Goal: Information Seeking & Learning: Check status

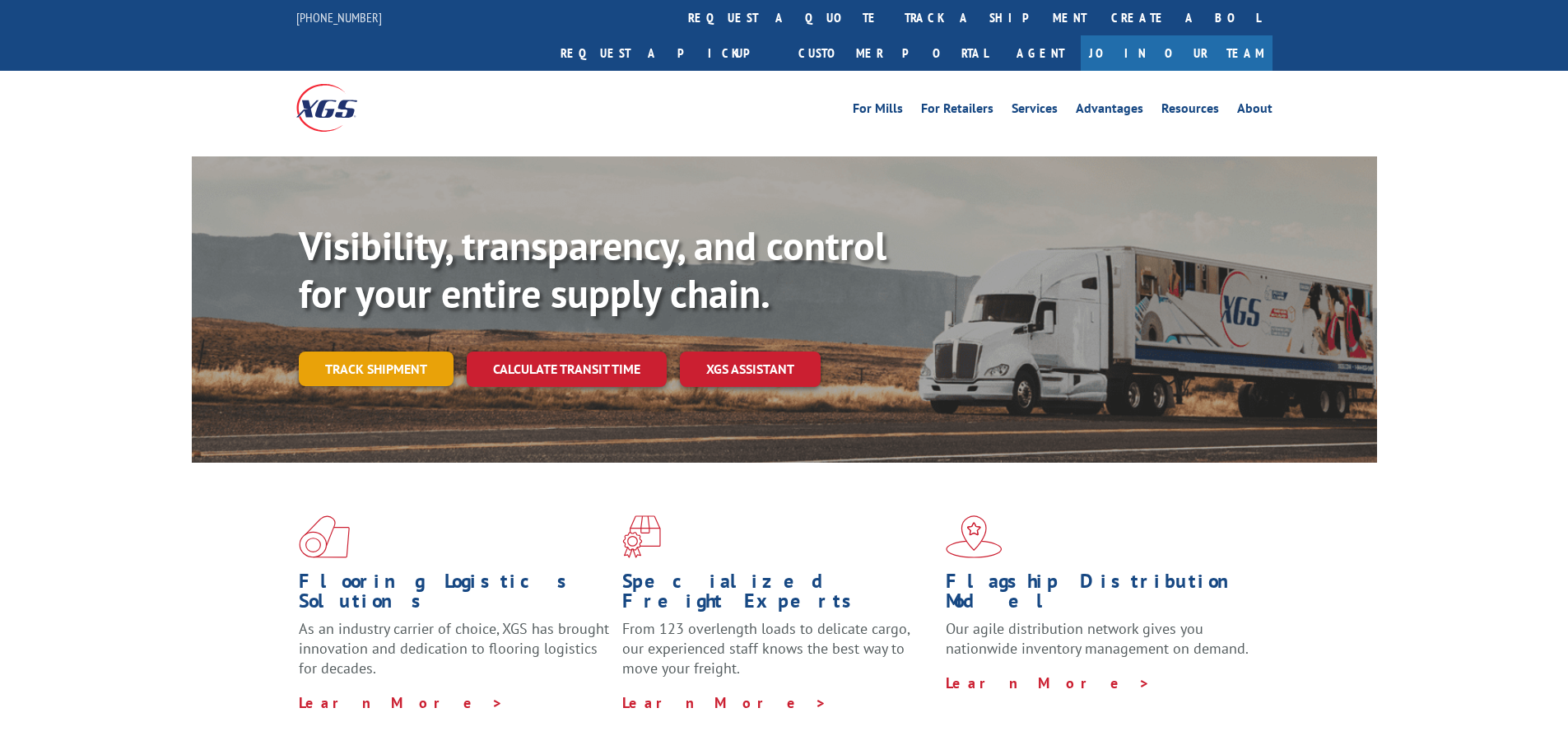
click at [425, 352] on link "Track shipment" at bounding box center [376, 368] width 155 height 35
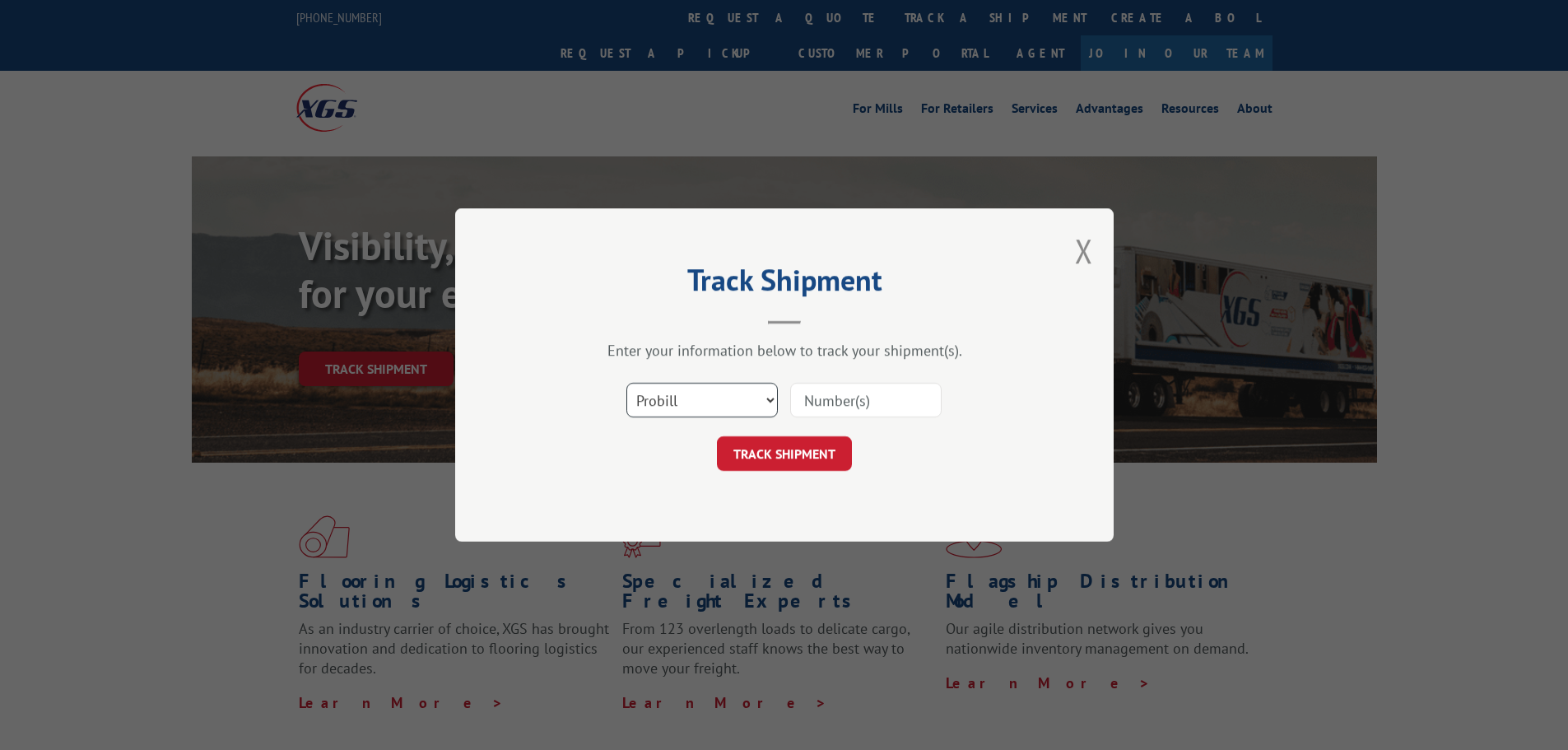
click at [749, 398] on select "Select category... Probill BOL PO" at bounding box center [702, 399] width 151 height 35
select select "bol"
click at [627, 382] on select "Select category... Probill BOL PO" at bounding box center [702, 399] width 151 height 35
drag, startPoint x: 843, startPoint y: 400, endPoint x: 821, endPoint y: 425, distance: 33.3
click at [843, 400] on input at bounding box center [866, 399] width 151 height 35
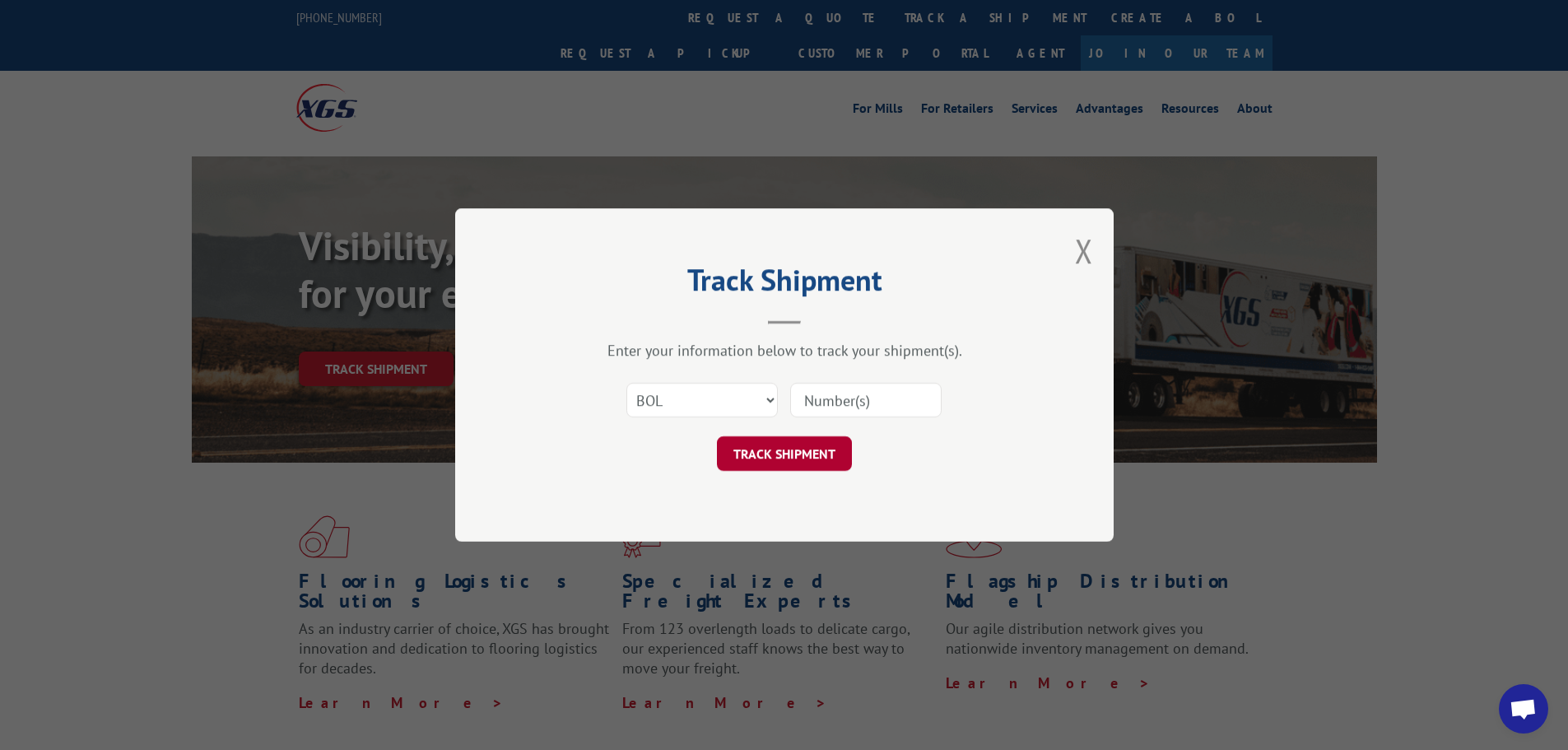
paste input "6046387"
type input "6046387"
click at [796, 454] on button "TRACK SHIPMENT" at bounding box center [784, 453] width 135 height 35
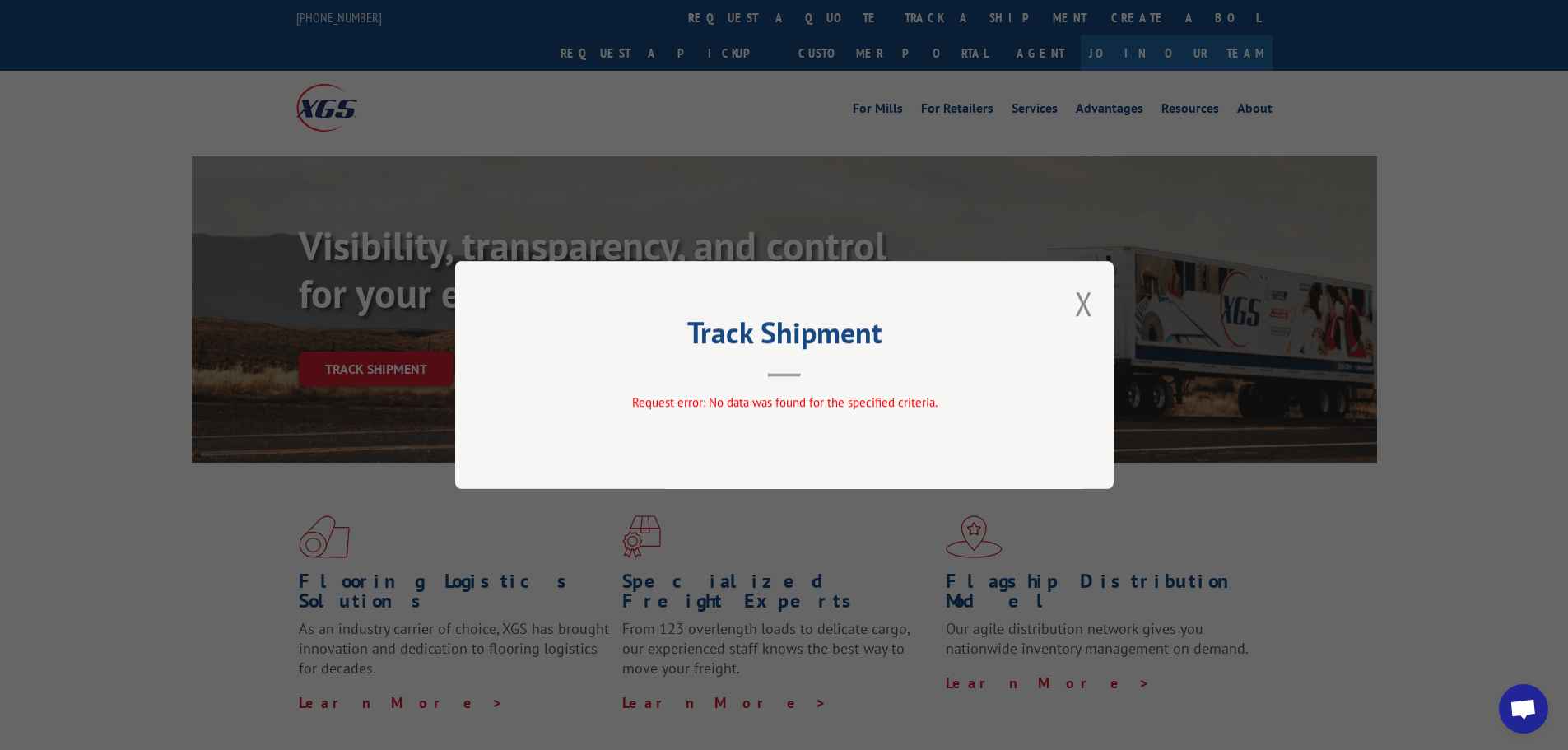
click at [1096, 300] on div "Track Shipment Request error: No data was found for the specified criteria." at bounding box center [784, 375] width 659 height 228
click at [1090, 307] on button "Close modal" at bounding box center [1084, 303] width 18 height 44
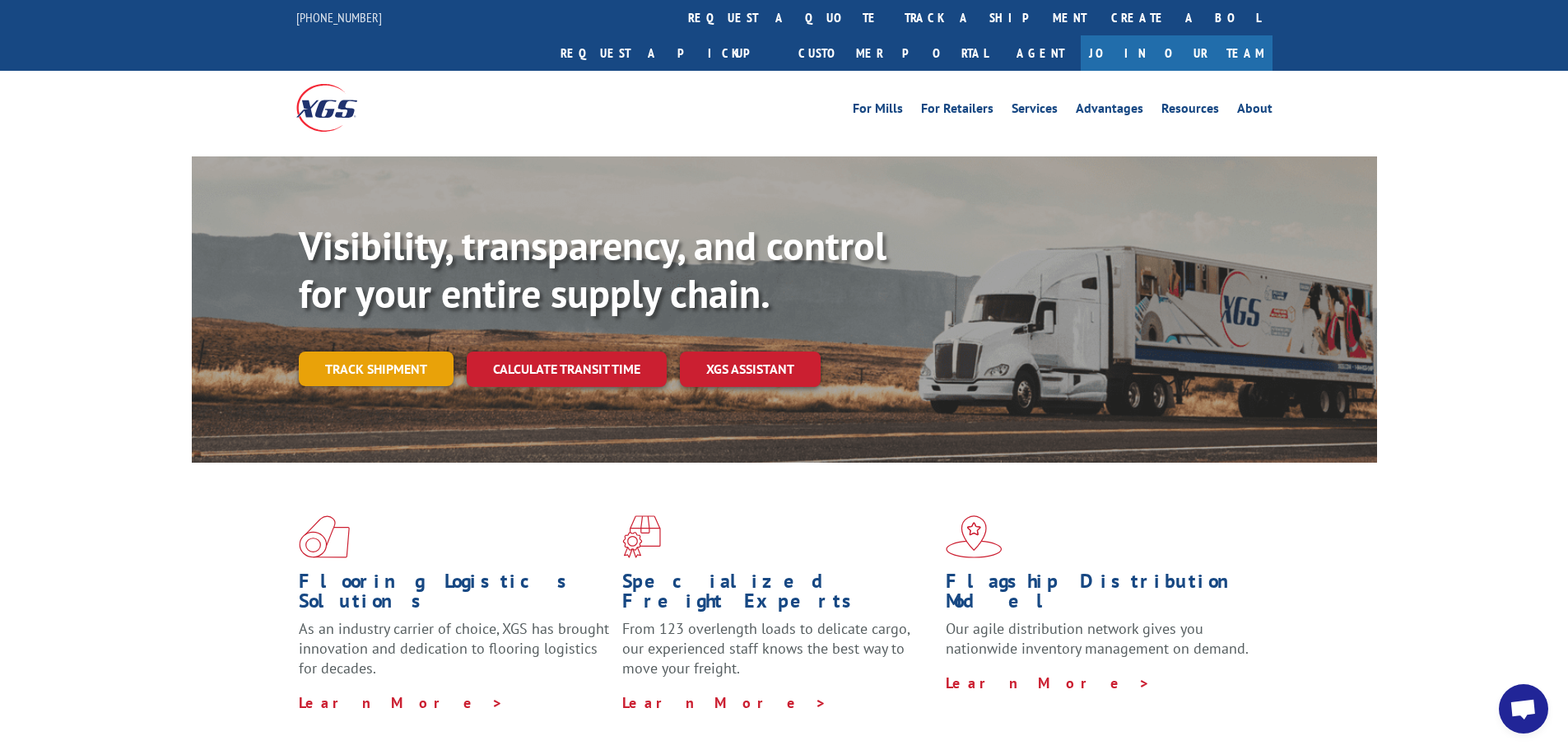
click at [431, 352] on link "Track shipment" at bounding box center [376, 368] width 155 height 35
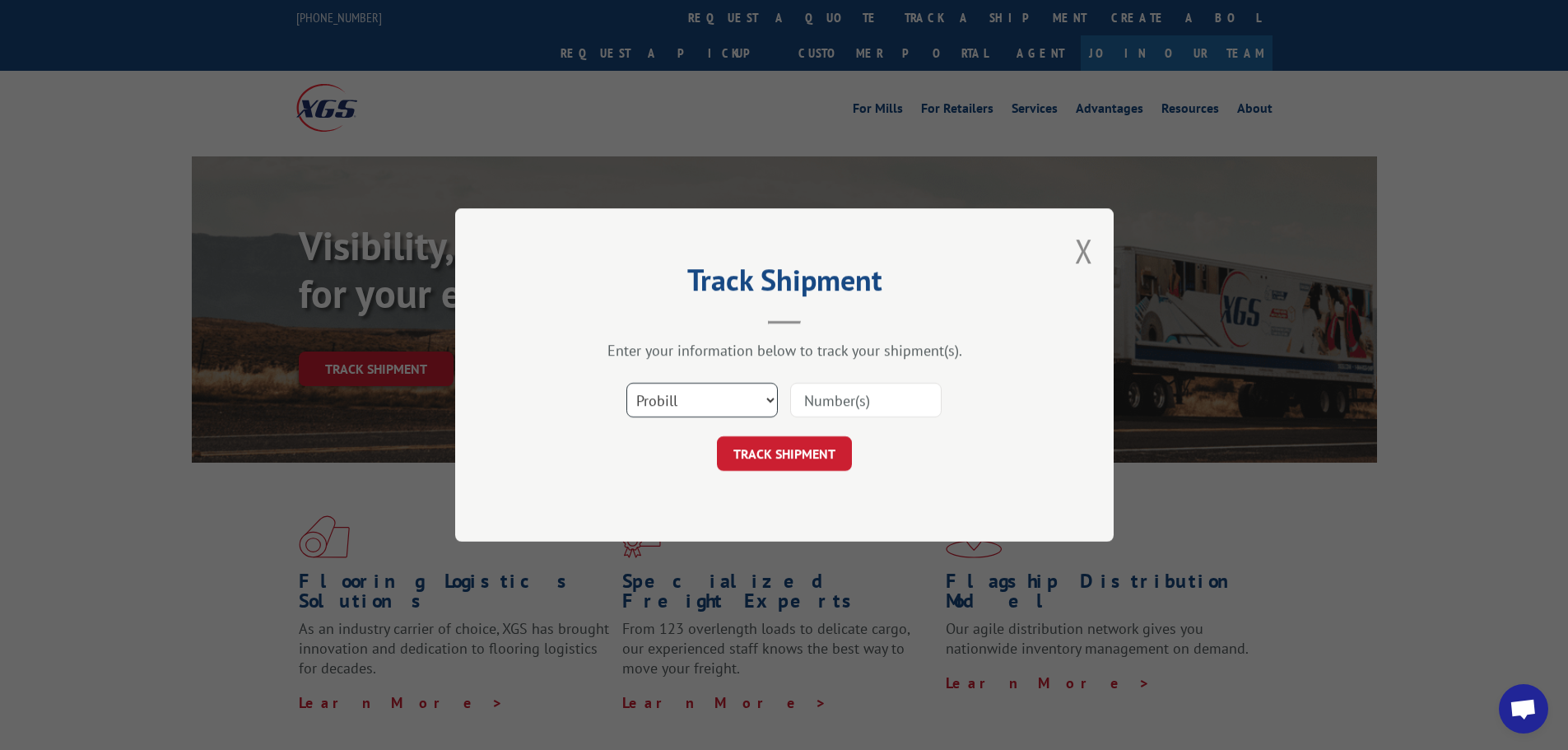
click at [669, 391] on select "Select category... Probill BOL PO" at bounding box center [702, 399] width 151 height 35
select select "bol"
click at [627, 382] on select "Select category... Probill BOL PO" at bounding box center [702, 399] width 151 height 35
click at [920, 403] on input at bounding box center [866, 399] width 151 height 35
paste input "6046387"
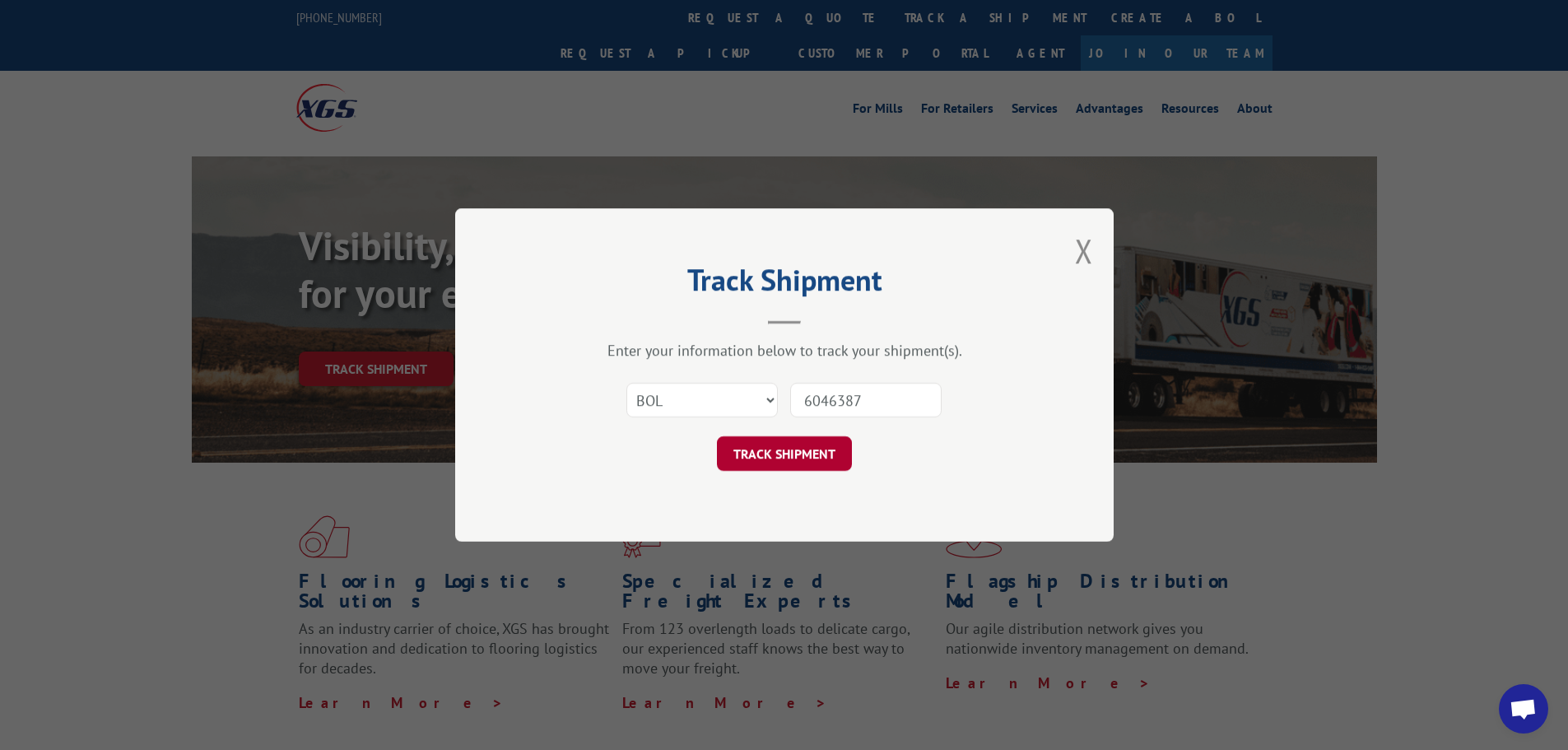
type input "6046387"
click at [783, 464] on button "TRACK SHIPMENT" at bounding box center [784, 453] width 135 height 35
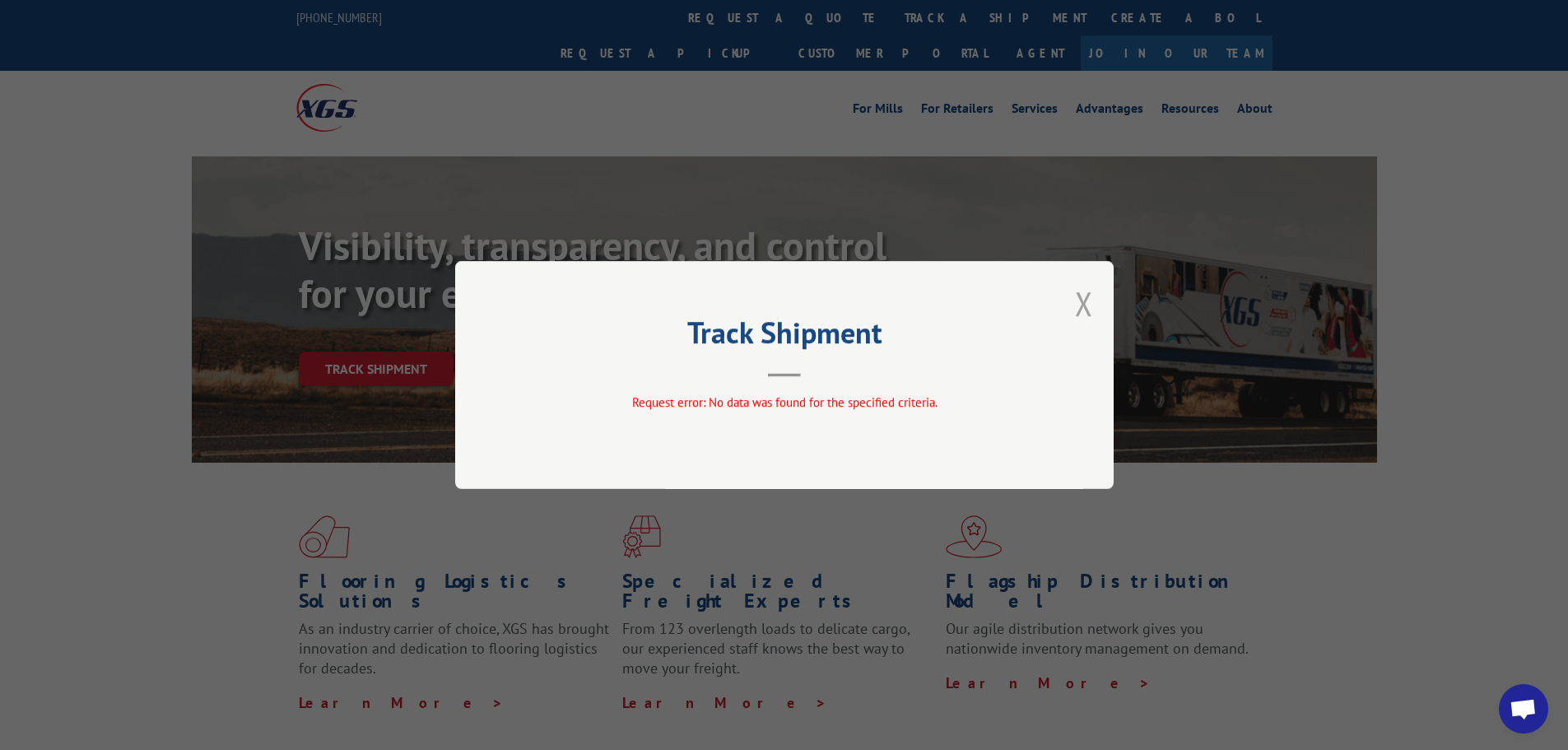
click at [1086, 297] on button "Close modal" at bounding box center [1084, 303] width 18 height 44
